Goal: Information Seeking & Learning: Learn about a topic

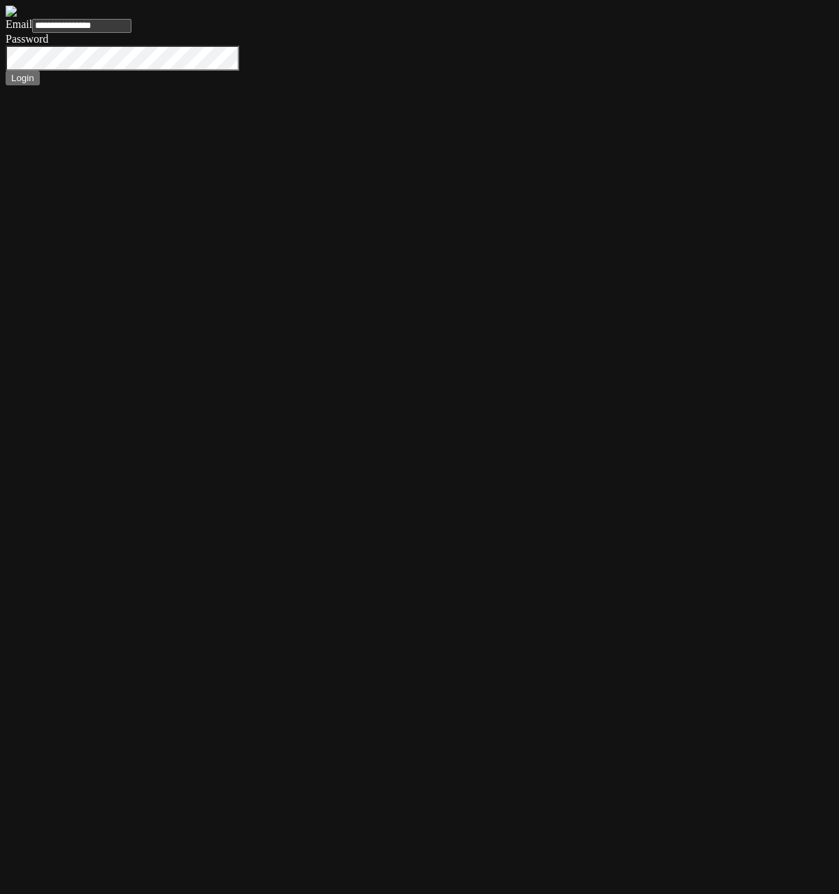
type input "**********"
click at [6, 71] on button "Login" at bounding box center [23, 78] width 34 height 15
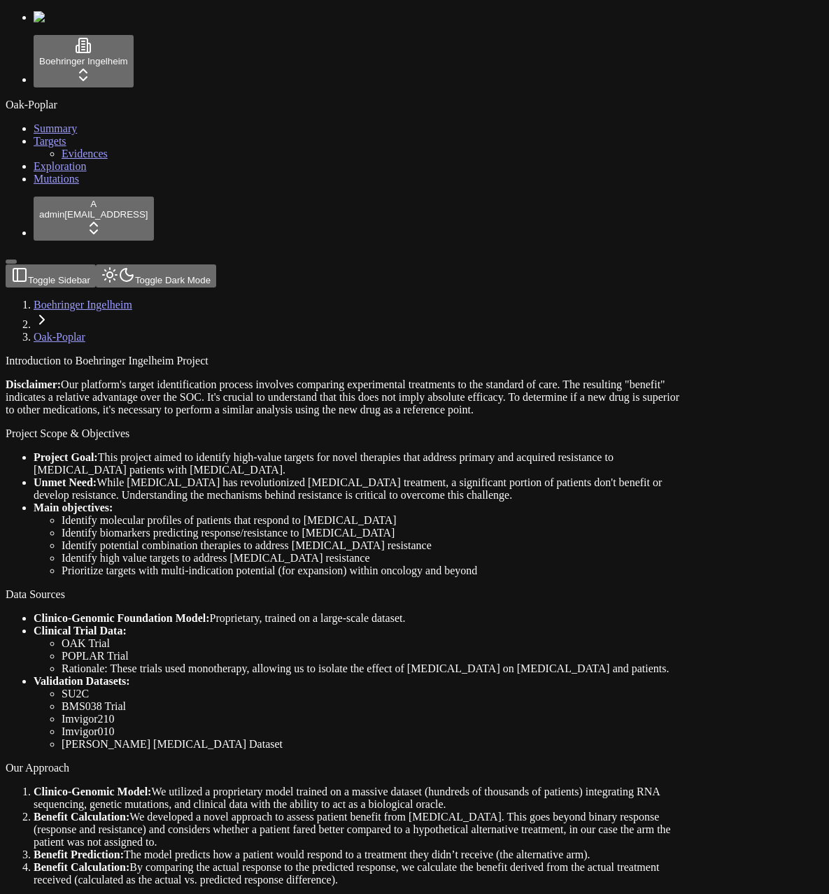
click at [76, 185] on link "Mutations" at bounding box center [56, 179] width 45 height 12
click at [273, 451] on div "Project Goal: This project aimed to identify high-value targets for novel thera…" at bounding box center [347, 514] width 683 height 126
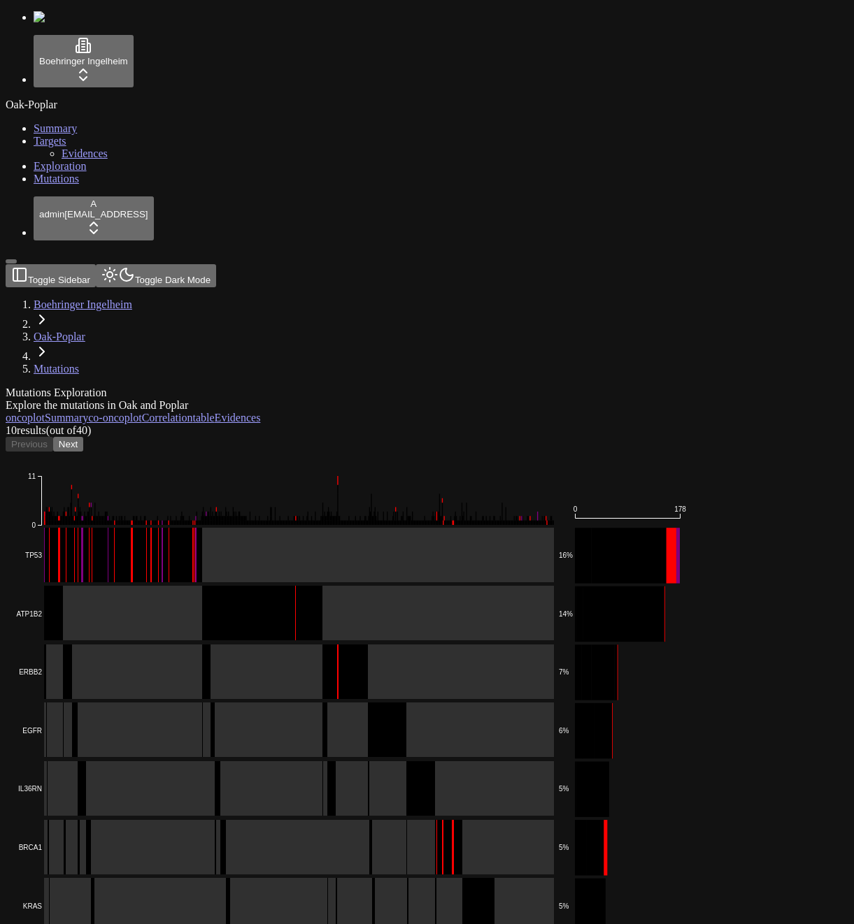
click at [115, 185] on div "Oak-Poplar Summary Targets Evidences Exploration Mutations" at bounding box center [427, 142] width 843 height 87
click at [274, 528] on rect at bounding box center [283, 555] width 541 height 55
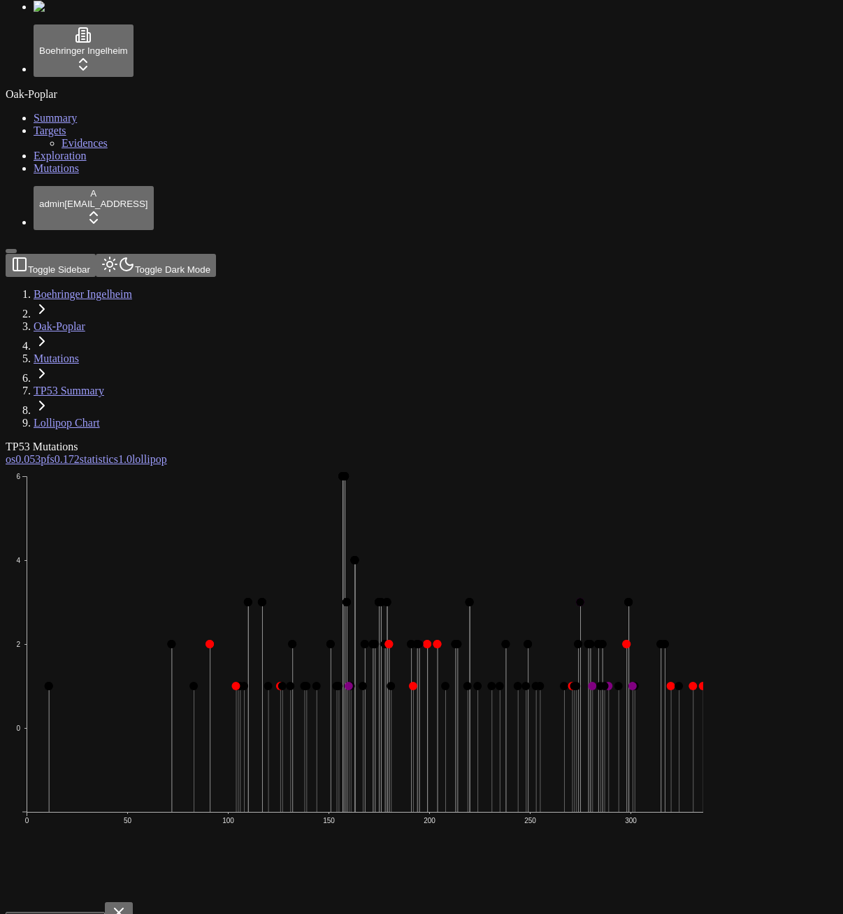
scroll to position [10, 0]
click at [59, 175] on div "Oak-Poplar Summary Targets Evidences Exploration Mutations" at bounding box center [422, 131] width 832 height 87
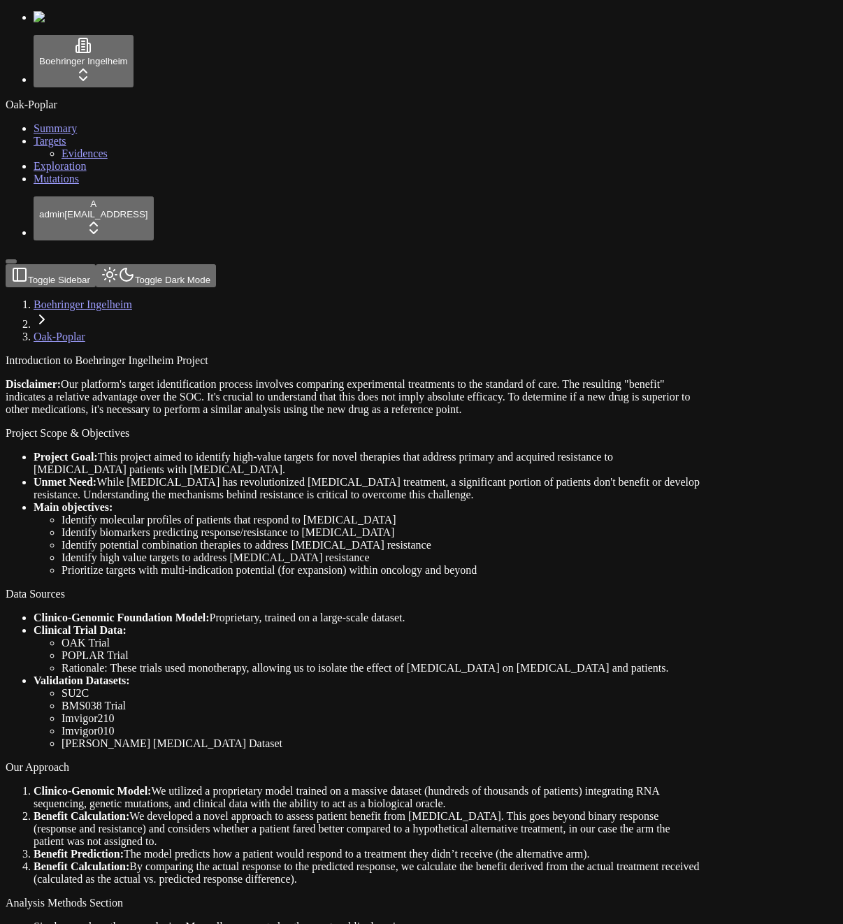
click at [78, 185] on div "Oak-Poplar Summary Targets Evidences Exploration Mutations" at bounding box center [422, 142] width 832 height 87
click at [45, 185] on span "Mutations" at bounding box center [56, 179] width 45 height 12
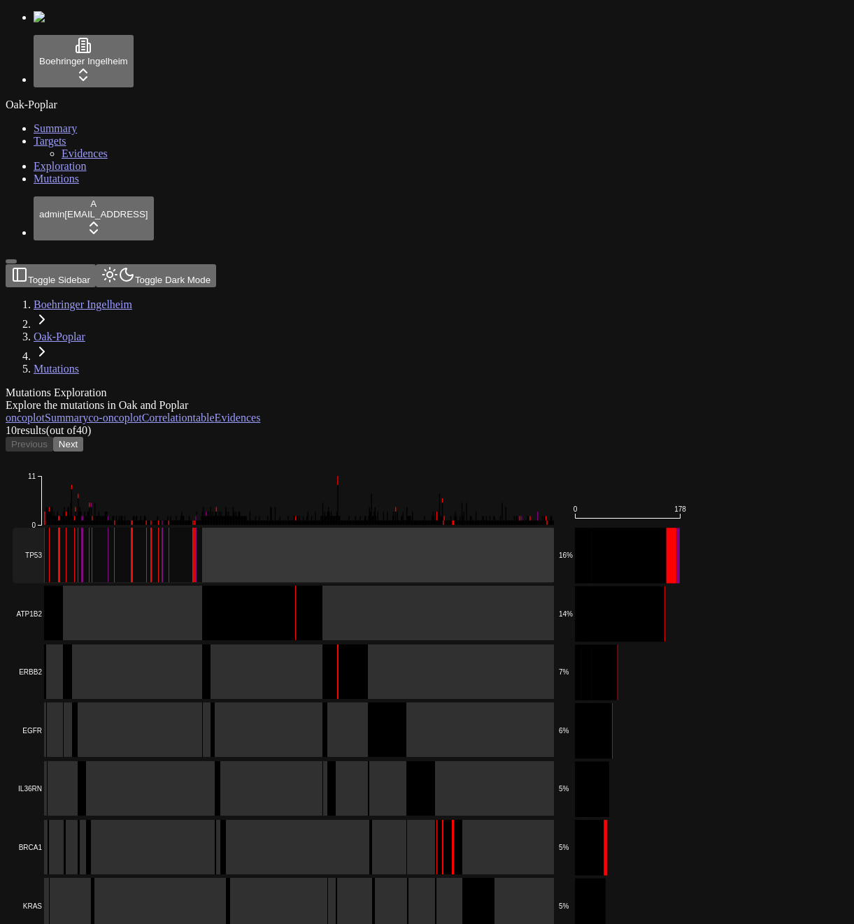
click at [290, 528] on rect at bounding box center [283, 555] width 541 height 55
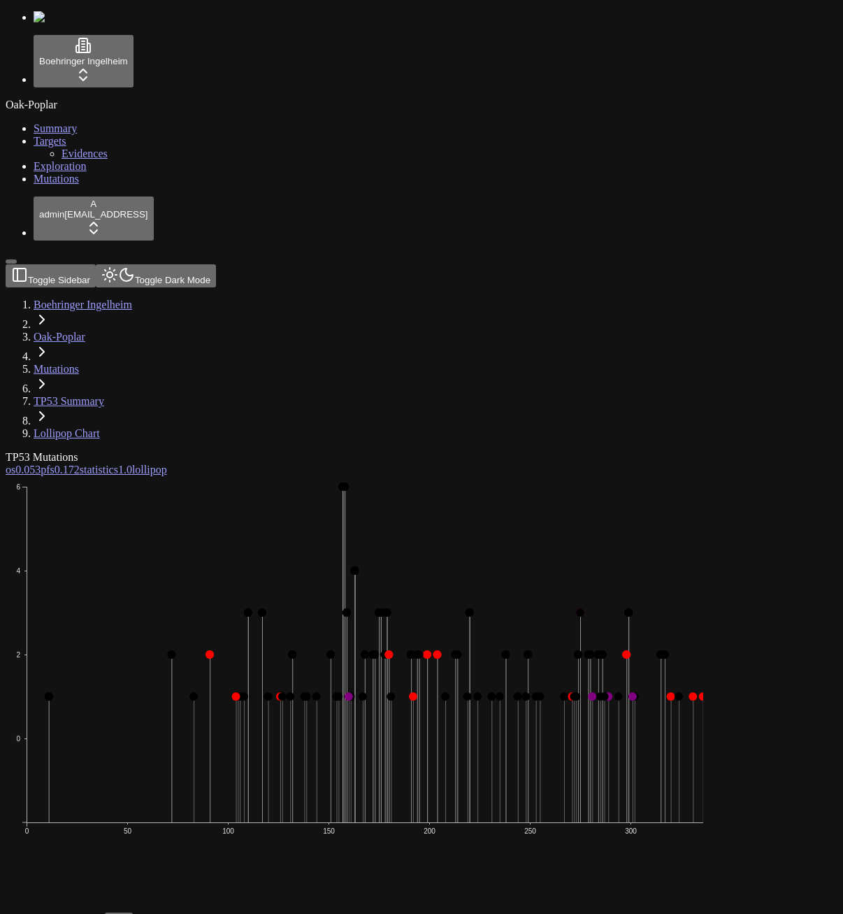
click at [422, 476] on icon "0 2 4 6 0 50 100 150 200 250 300 350" at bounding box center [404, 693] width 797 height 434
click at [41, 464] on link "os 0.053" at bounding box center [23, 470] width 35 height 12
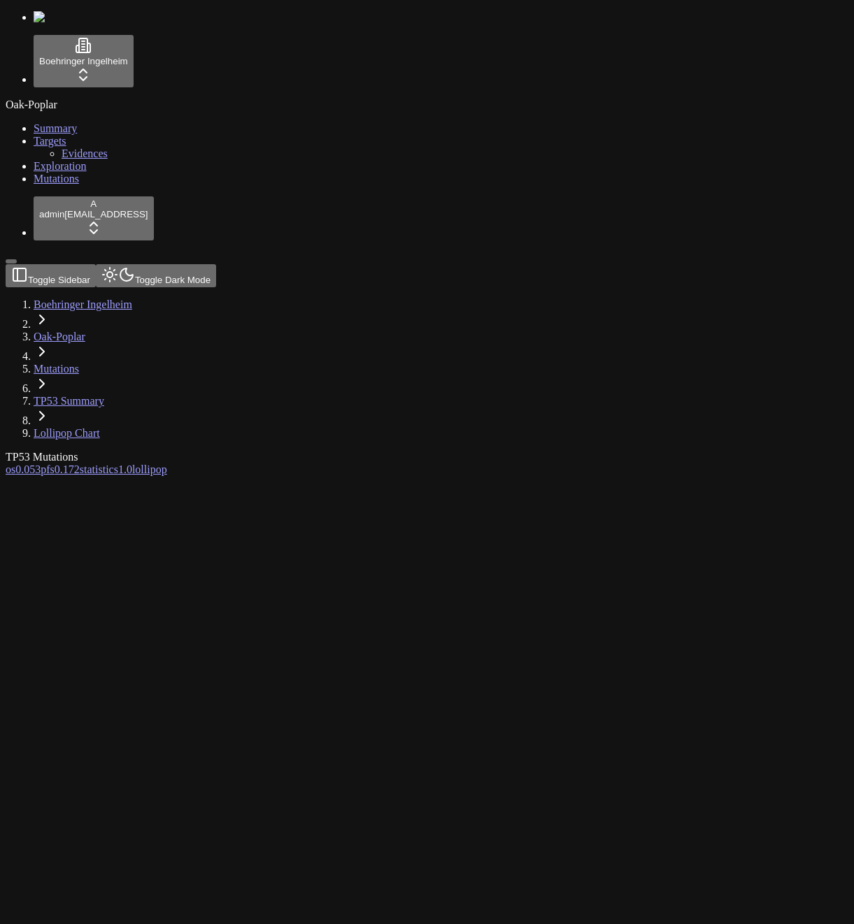
click at [333, 451] on div "TP53 Mutations" at bounding box center [360, 457] width 708 height 13
click at [171, 264] on button "Toggle Dark Mode" at bounding box center [156, 275] width 120 height 23
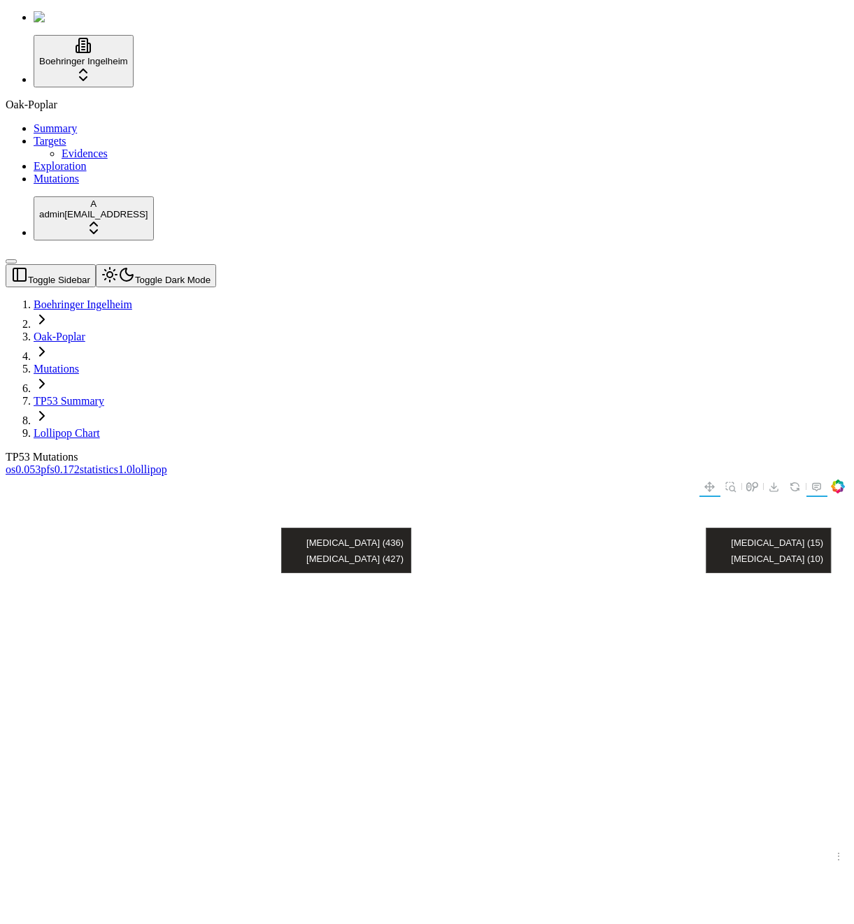
click at [176, 264] on button "Toggle Dark Mode" at bounding box center [156, 275] width 120 height 23
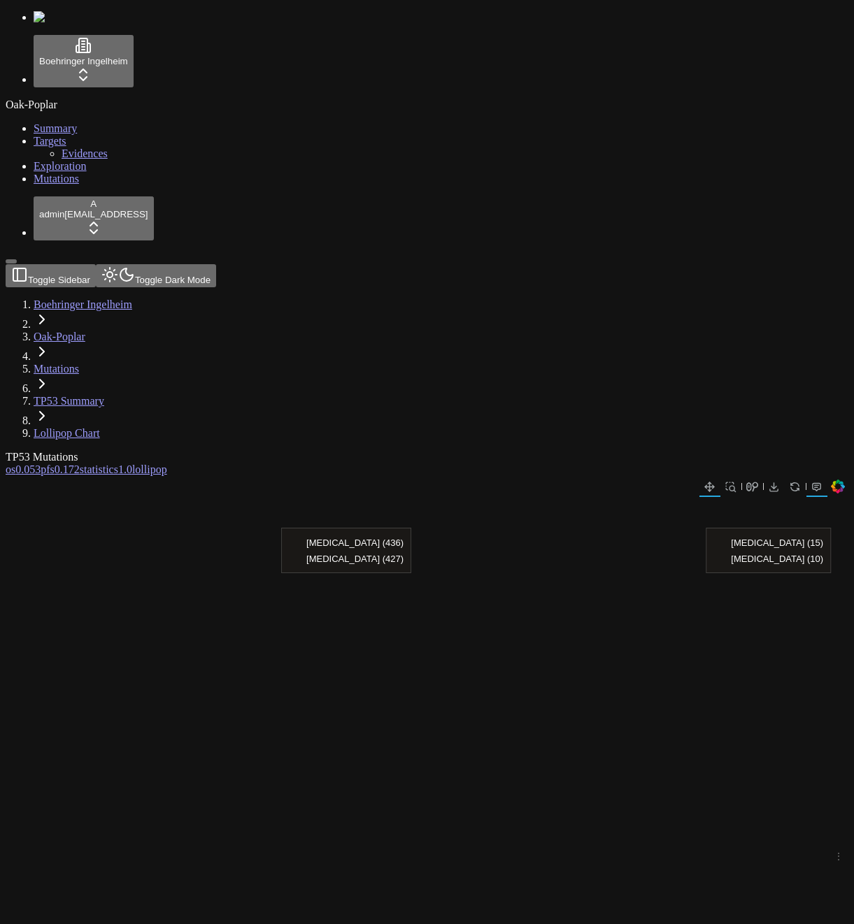
click at [301, 451] on div "TP53 Mutations os 0.053 pfs 0.172 statistics 1.0 lollipop" at bounding box center [360, 834] width 708 height 766
click at [329, 451] on div "TP53 Mutations" at bounding box center [360, 457] width 708 height 13
click at [397, 451] on div "TP53 Mutations" at bounding box center [360, 457] width 708 height 13
